Goal: Navigation & Orientation: Find specific page/section

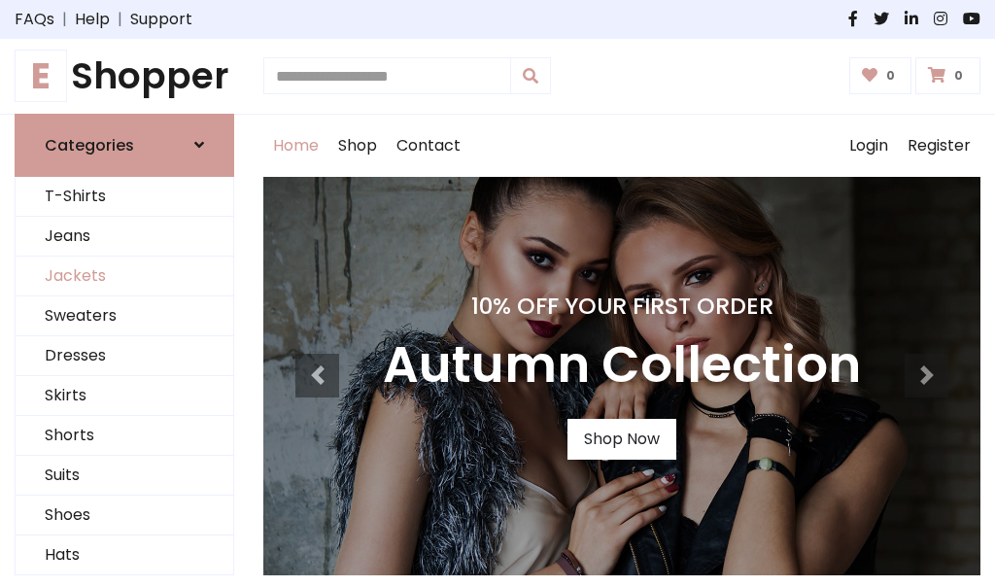
click at [124, 276] on link "Jackets" at bounding box center [125, 276] width 218 height 40
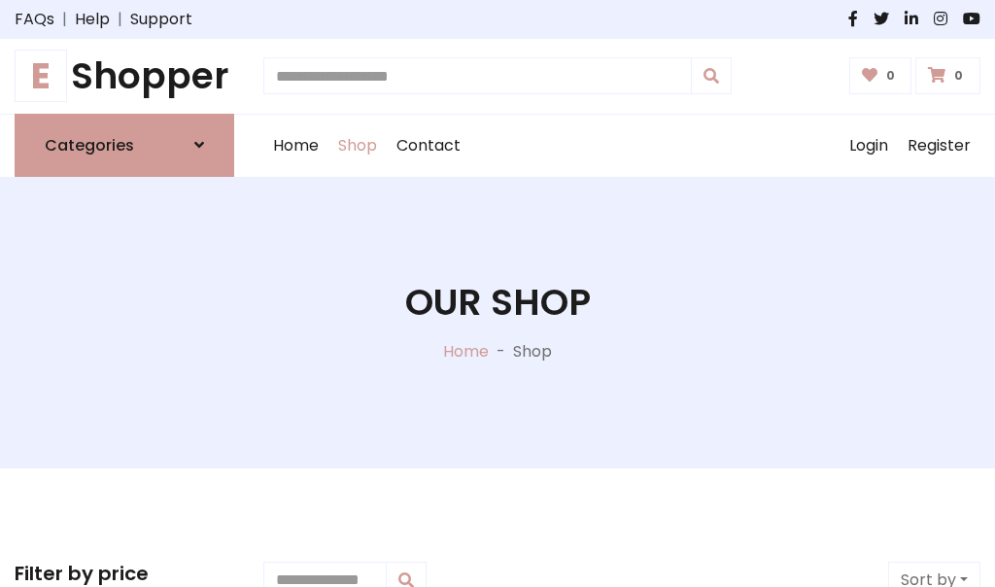
scroll to position [878, 0]
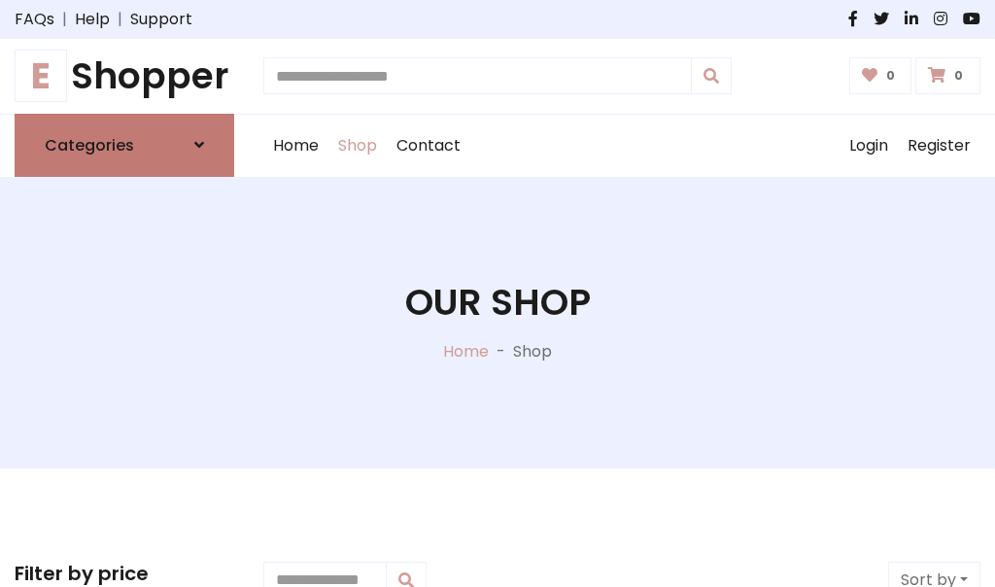
click at [124, 145] on h6 "Categories" at bounding box center [89, 145] width 89 height 18
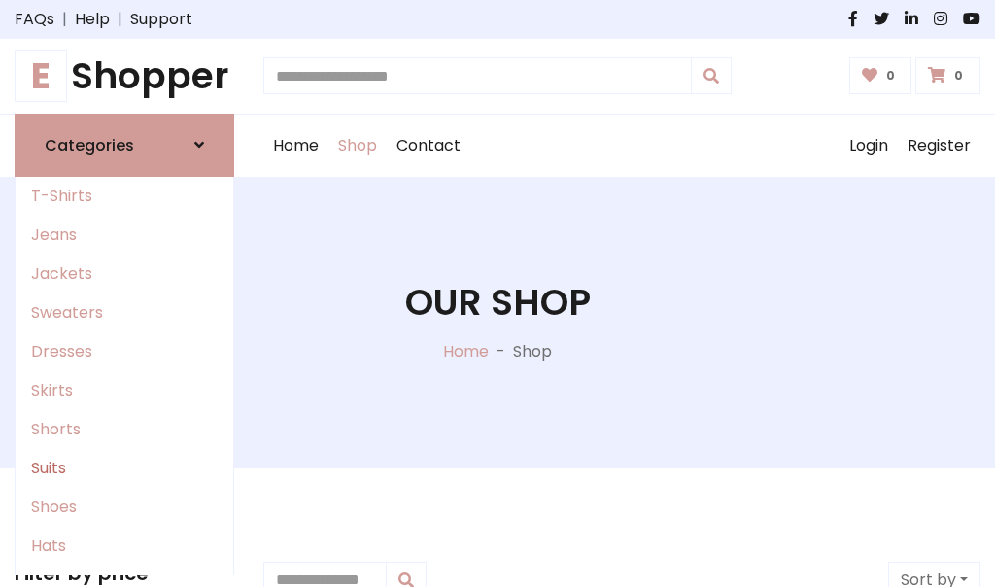
click at [124, 467] on link "Suits" at bounding box center [125, 468] width 218 height 39
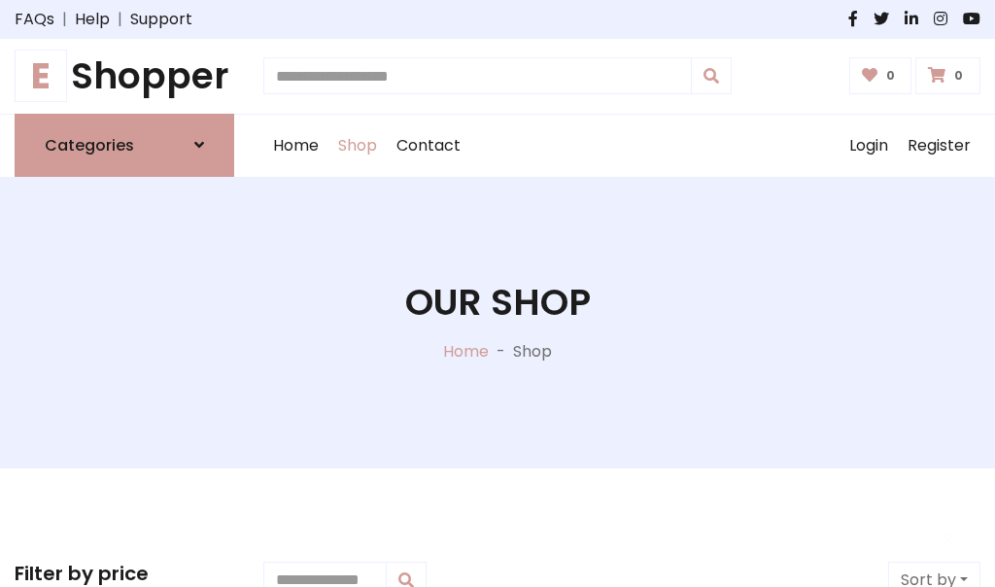
scroll to position [1404, 0]
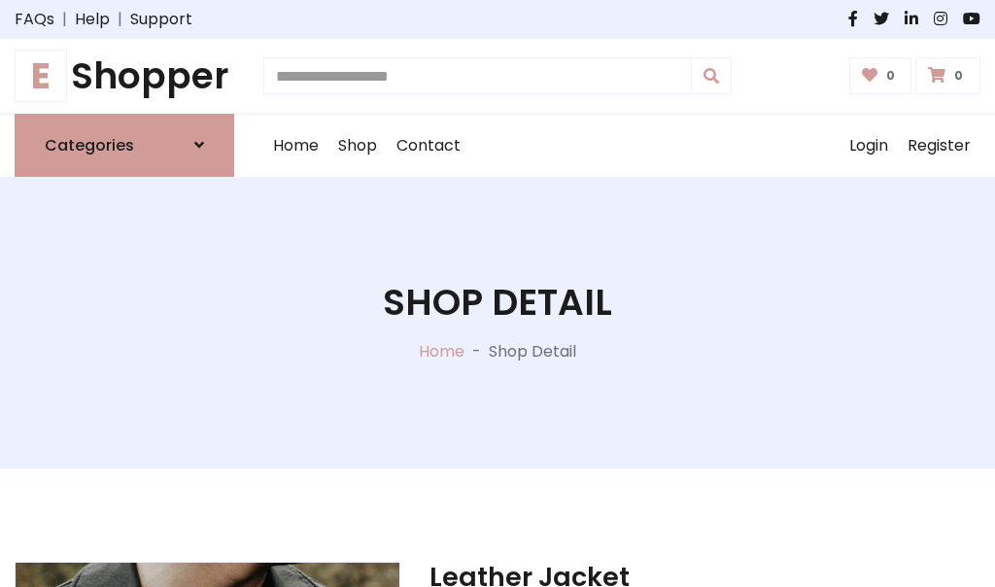
scroll to position [1816, 0]
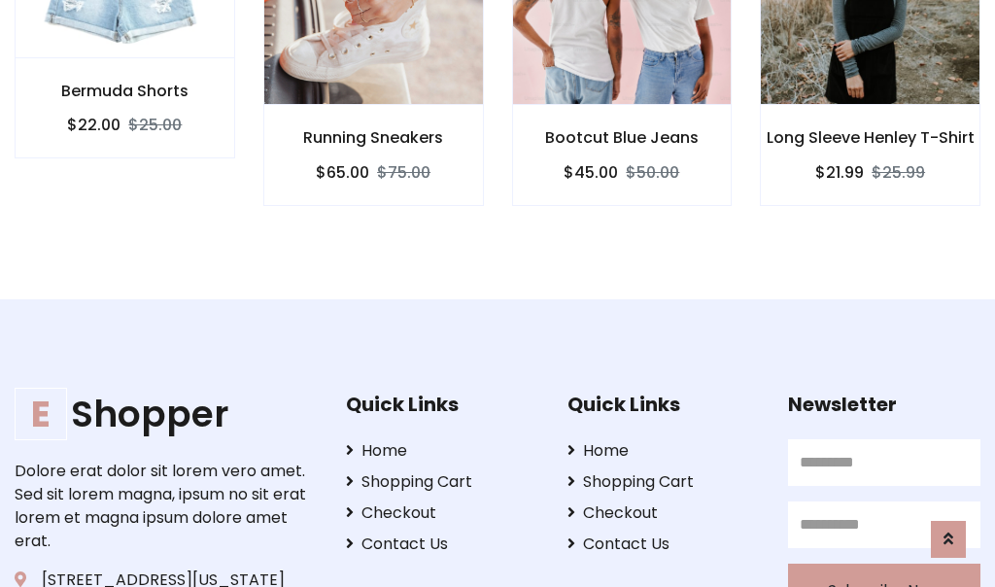
scroll to position [1814, 0]
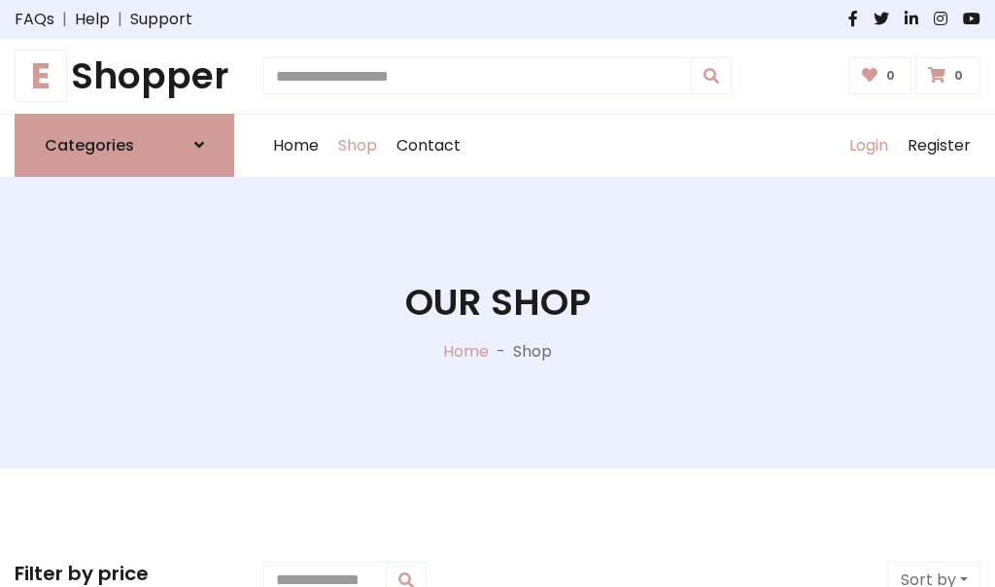
click at [868, 145] on link "Login" at bounding box center [868, 146] width 58 height 62
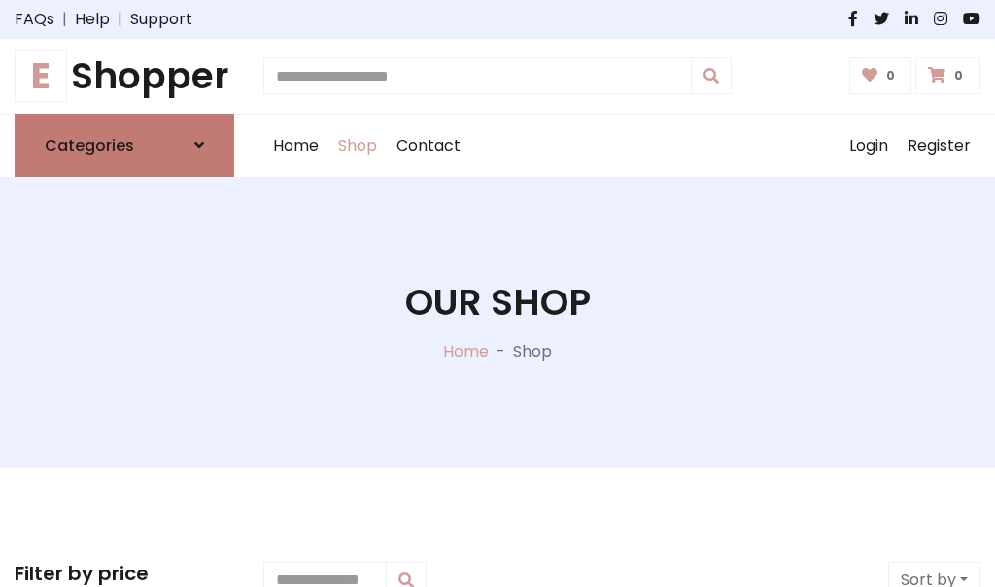
click at [199, 145] on icon at bounding box center [199, 145] width 10 height 16
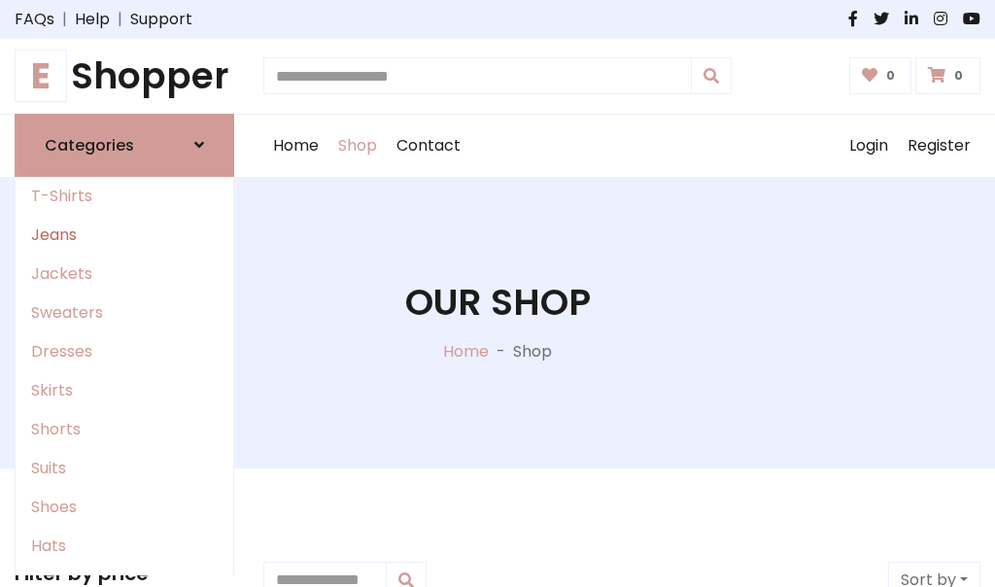
click at [124, 234] on link "Jeans" at bounding box center [125, 235] width 218 height 39
